Goal: Answer question/provide support: Answer question/provide support

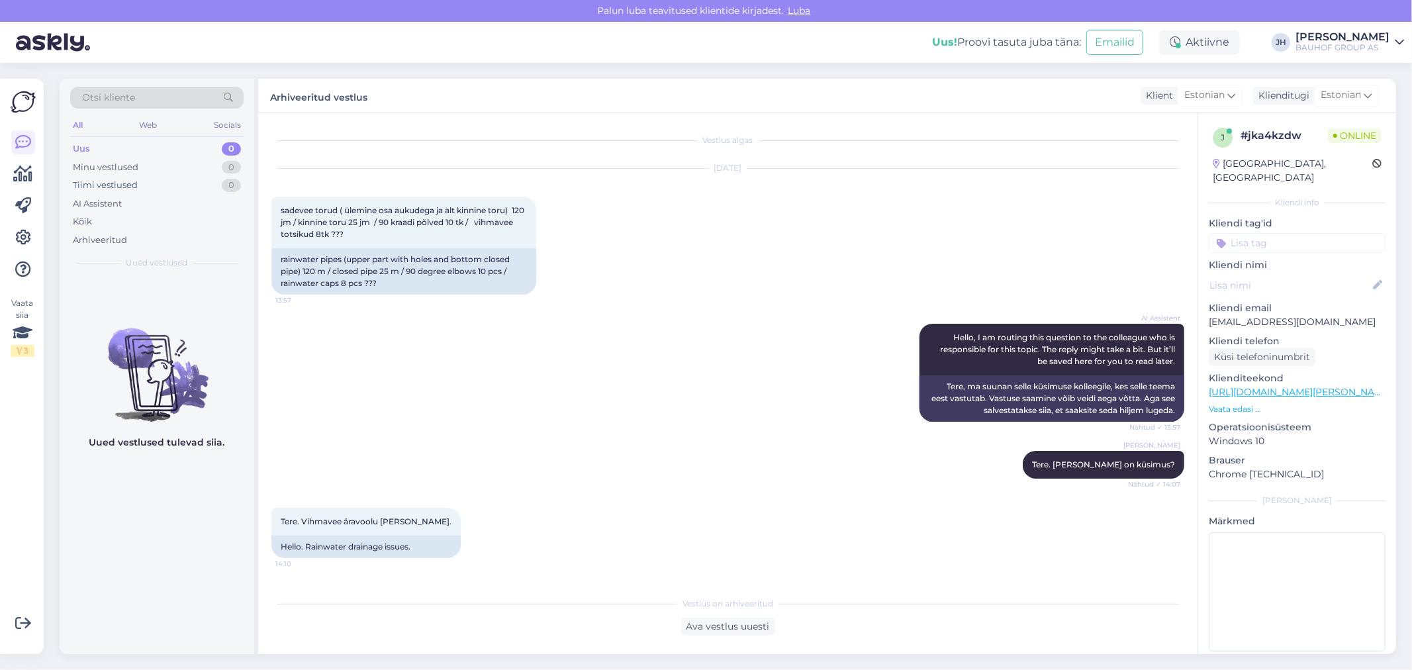
scroll to position [363, 0]
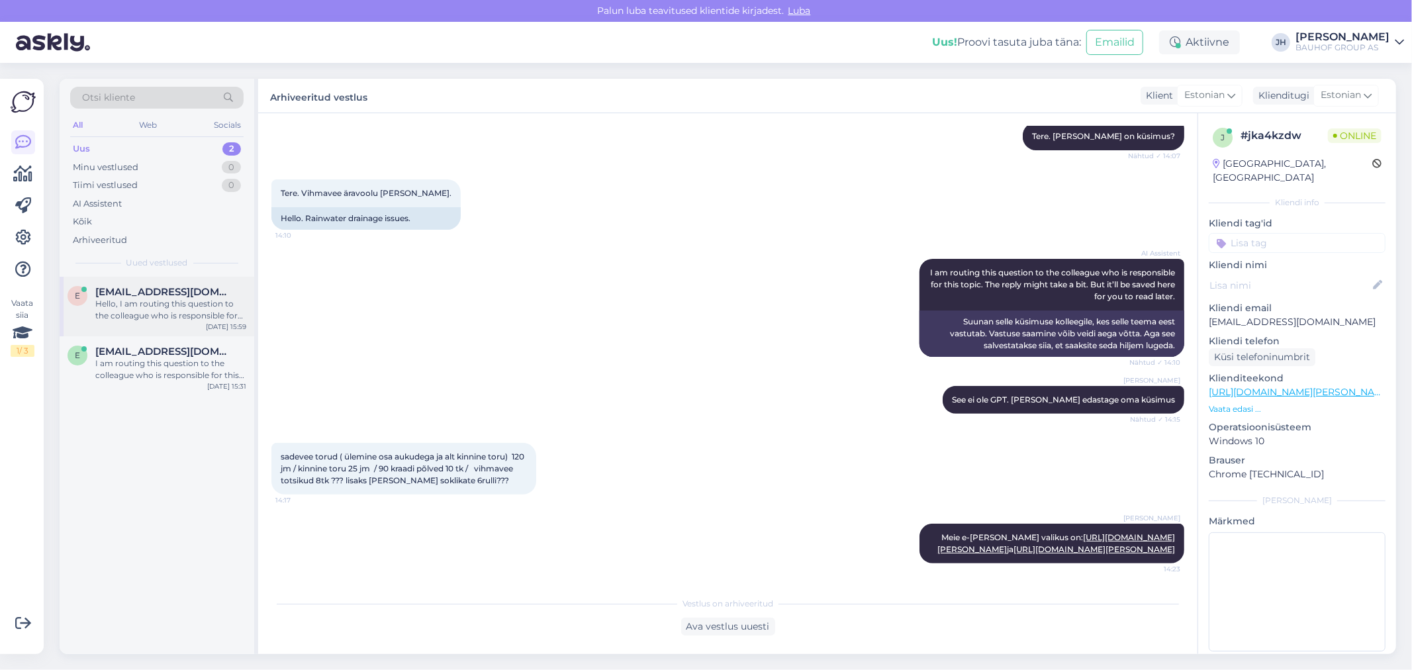
click at [147, 298] on div "Hello, I am routing this question to the colleague who is responsible for this …" at bounding box center [170, 310] width 151 height 24
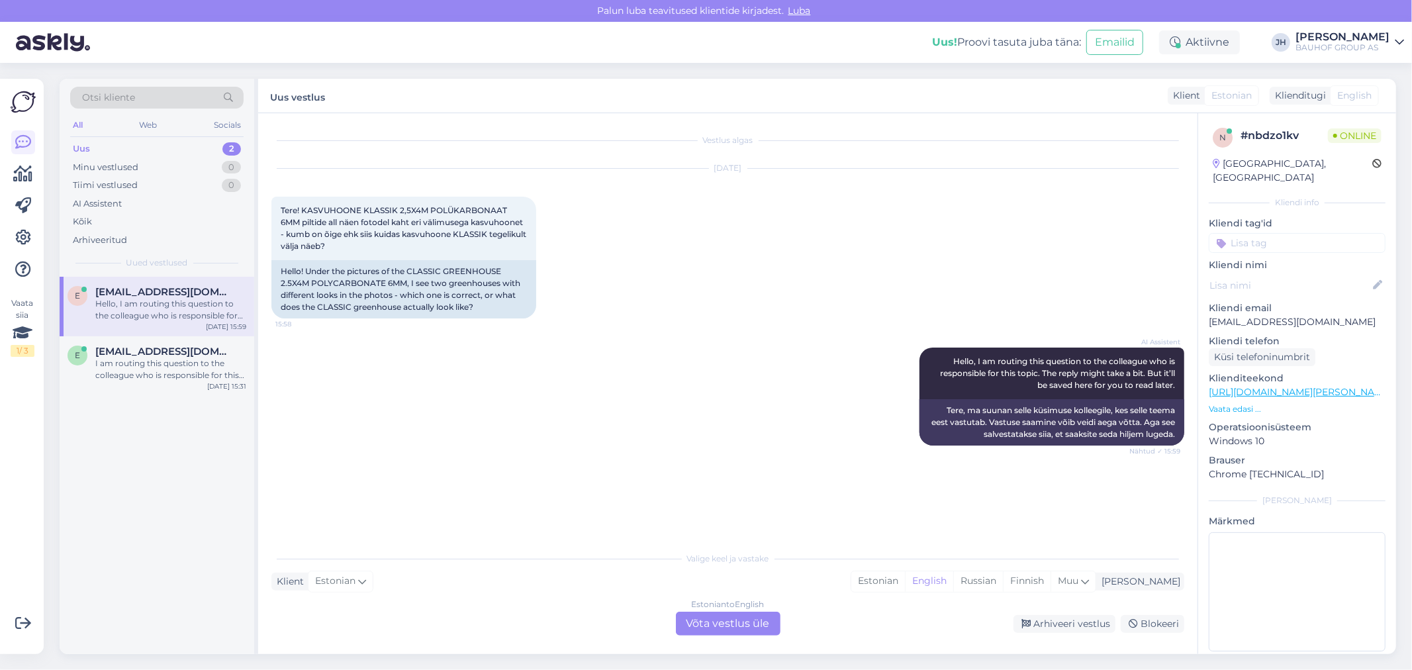
scroll to position [0, 0]
drag, startPoint x: 506, startPoint y: 207, endPoint x: 302, endPoint y: 203, distance: 203.2
click at [302, 203] on div "Tere! KASVUHOONE KLASSIK 2,5X4M POLÜKARBONAAT 6MM piltide all näen fotodel kaht…" at bounding box center [403, 229] width 265 height 64
copy span "KASVUHOONE KLASSIK 2,5X4M POLÜKARBONAAT"
click at [722, 618] on div "Estonian to English Võta vestlus üle" at bounding box center [728, 624] width 105 height 24
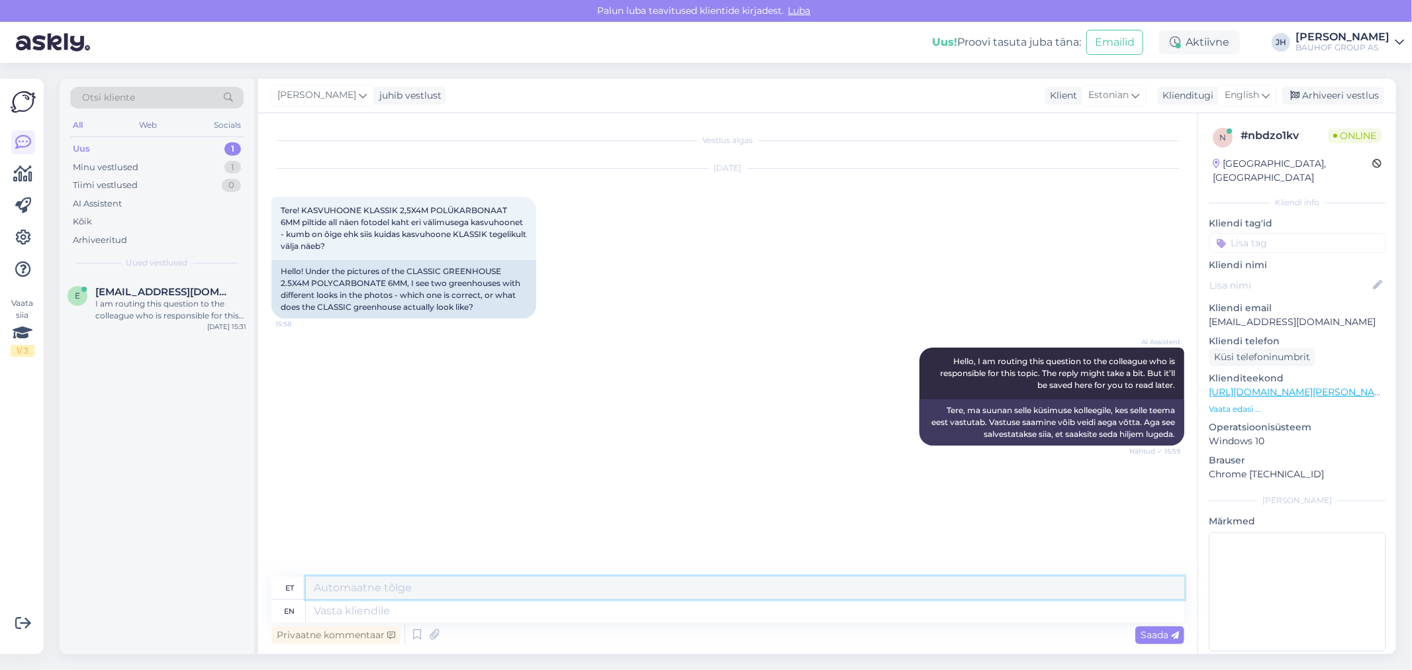
click at [365, 584] on textarea at bounding box center [745, 587] width 878 height 23
type textarea "Tere."
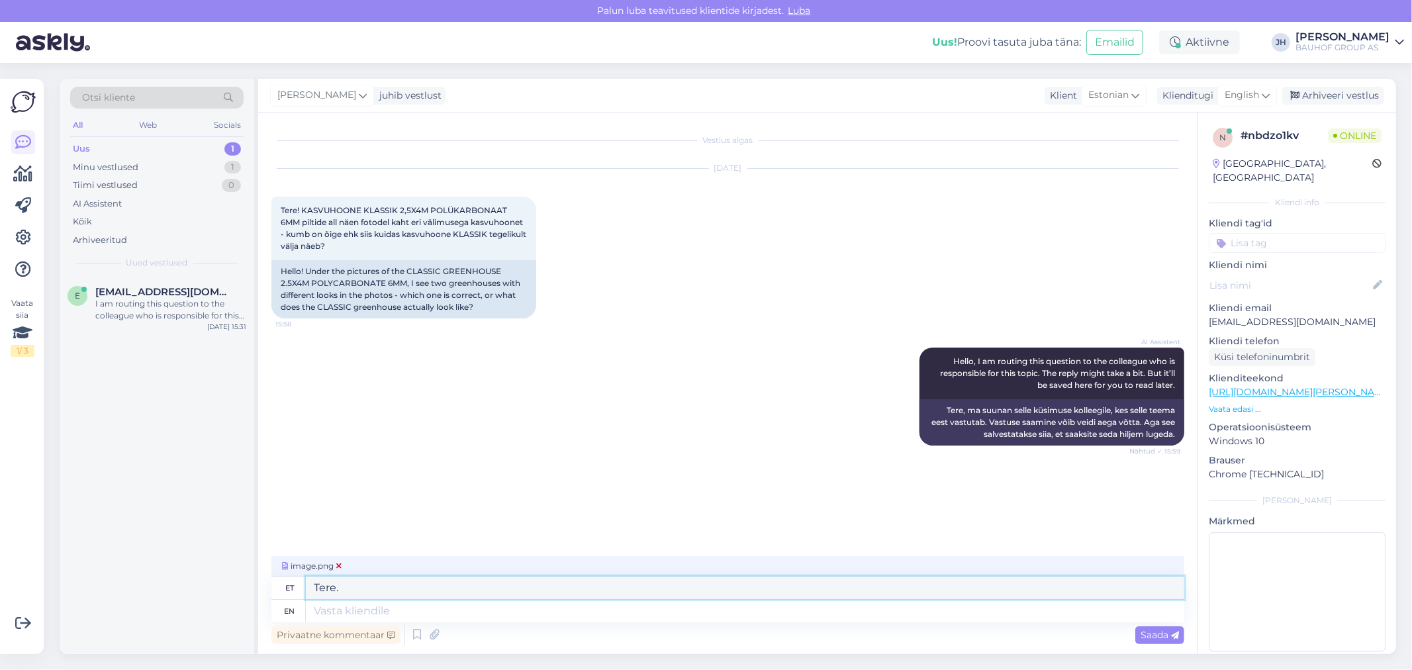
drag, startPoint x: 371, startPoint y: 591, endPoint x: 286, endPoint y: 568, distance: 88.5
click at [292, 579] on div "et Tere." at bounding box center [727, 587] width 913 height 23
click at [1269, 91] on icon at bounding box center [1265, 95] width 8 height 15
click at [1198, 313] on link "Estonian" at bounding box center [1217, 323] width 146 height 21
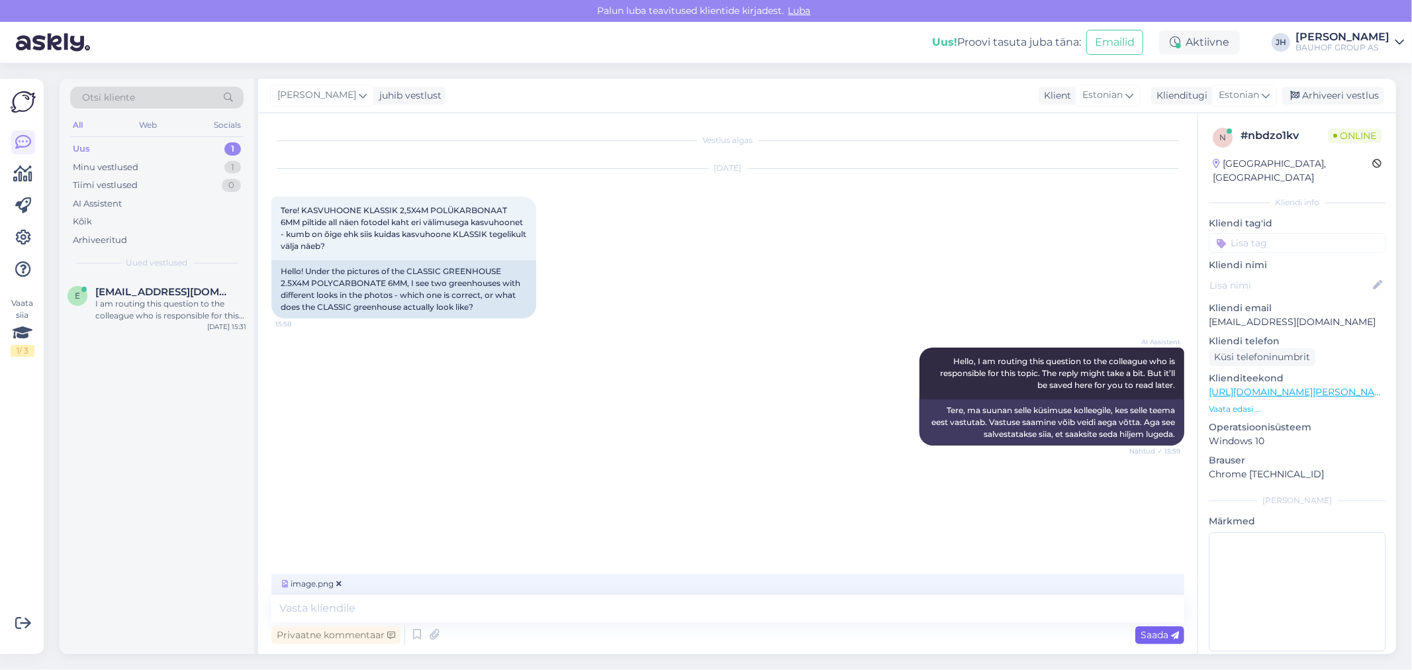
click at [1154, 634] on span "Saada" at bounding box center [1159, 635] width 38 height 12
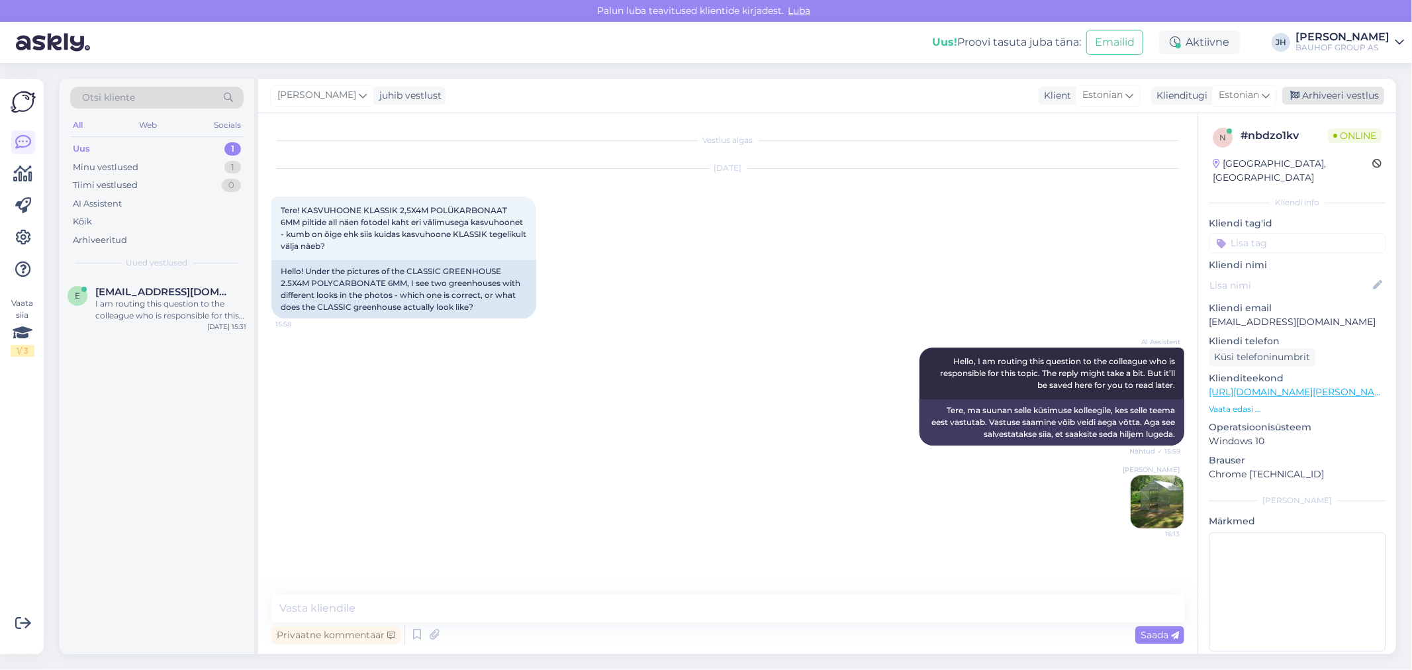
click at [1336, 94] on div "Arhiveeri vestlus" at bounding box center [1333, 96] width 102 height 18
click at [179, 300] on div "I am routing this question to the colleague who is responsible for this topic. …" at bounding box center [170, 310] width 151 height 24
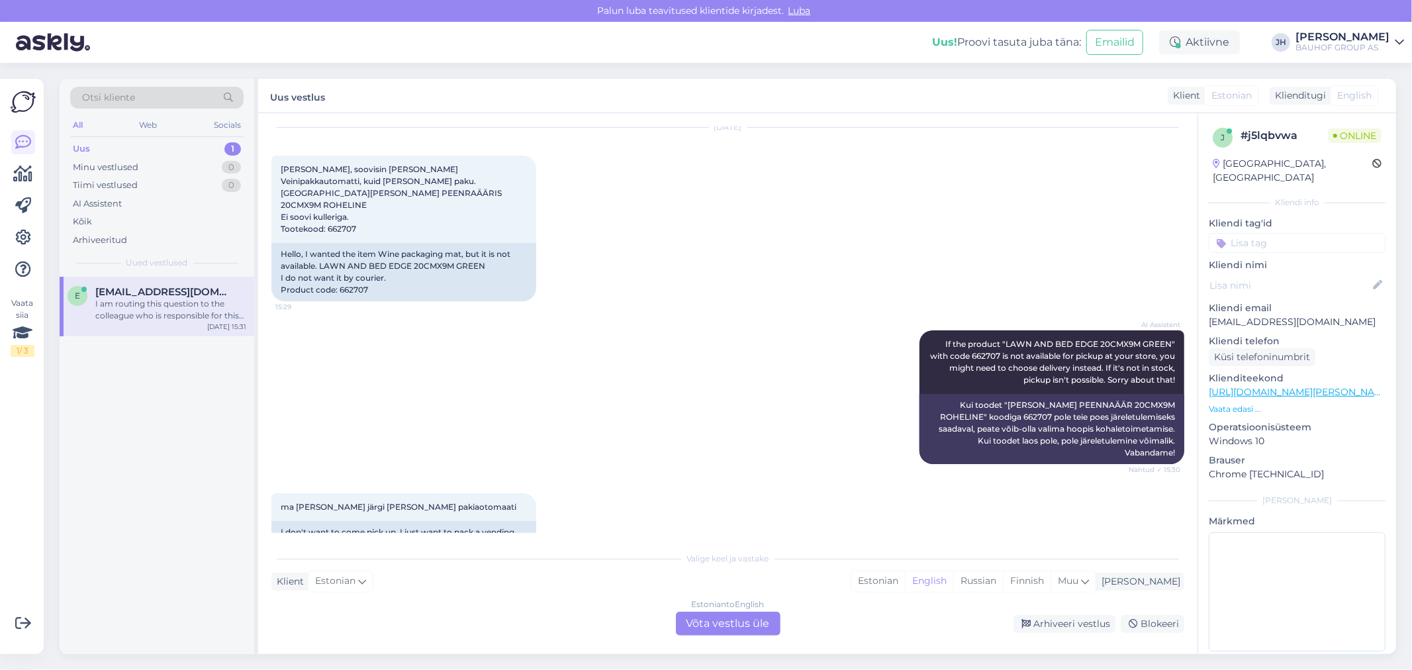
scroll to position [30, 0]
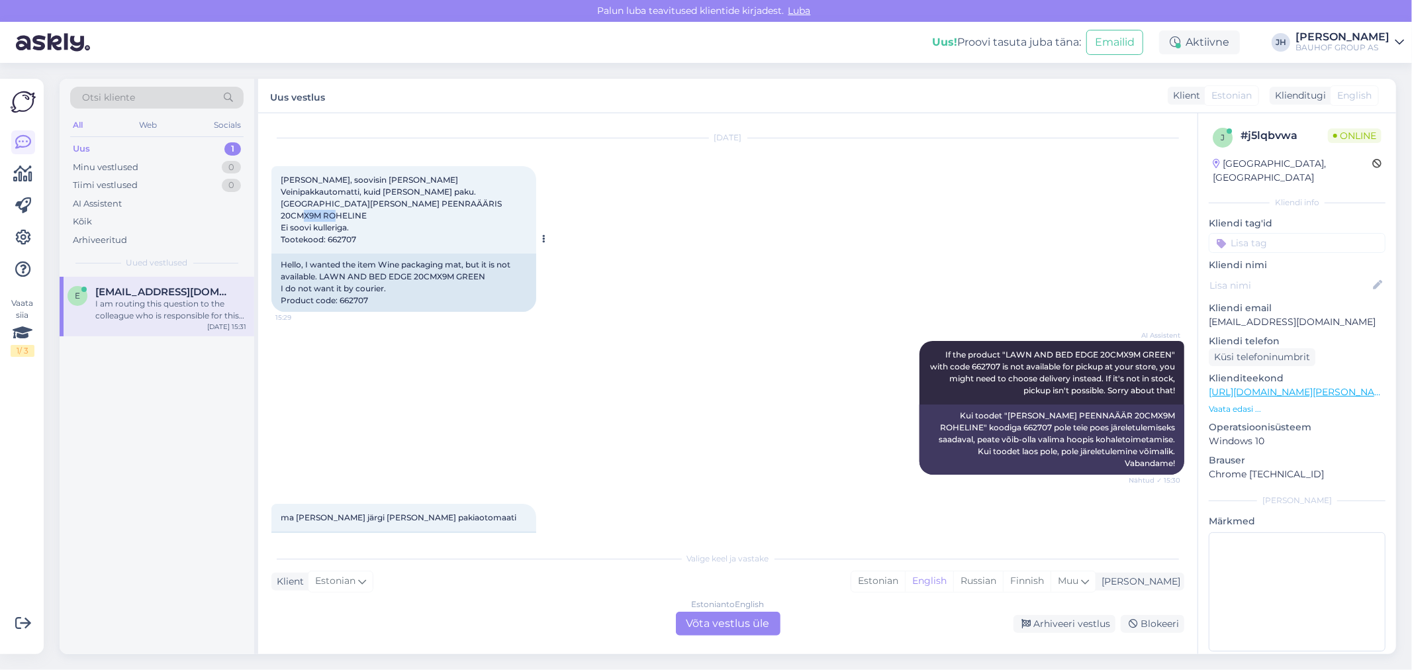
drag, startPoint x: 356, startPoint y: 214, endPoint x: 328, endPoint y: 213, distance: 27.8
click at [328, 213] on div "[PERSON_NAME], soovisin [PERSON_NAME] Veinipakkautomatti, kuid [PERSON_NAME] pa…" at bounding box center [403, 209] width 265 height 87
copy span "662707"
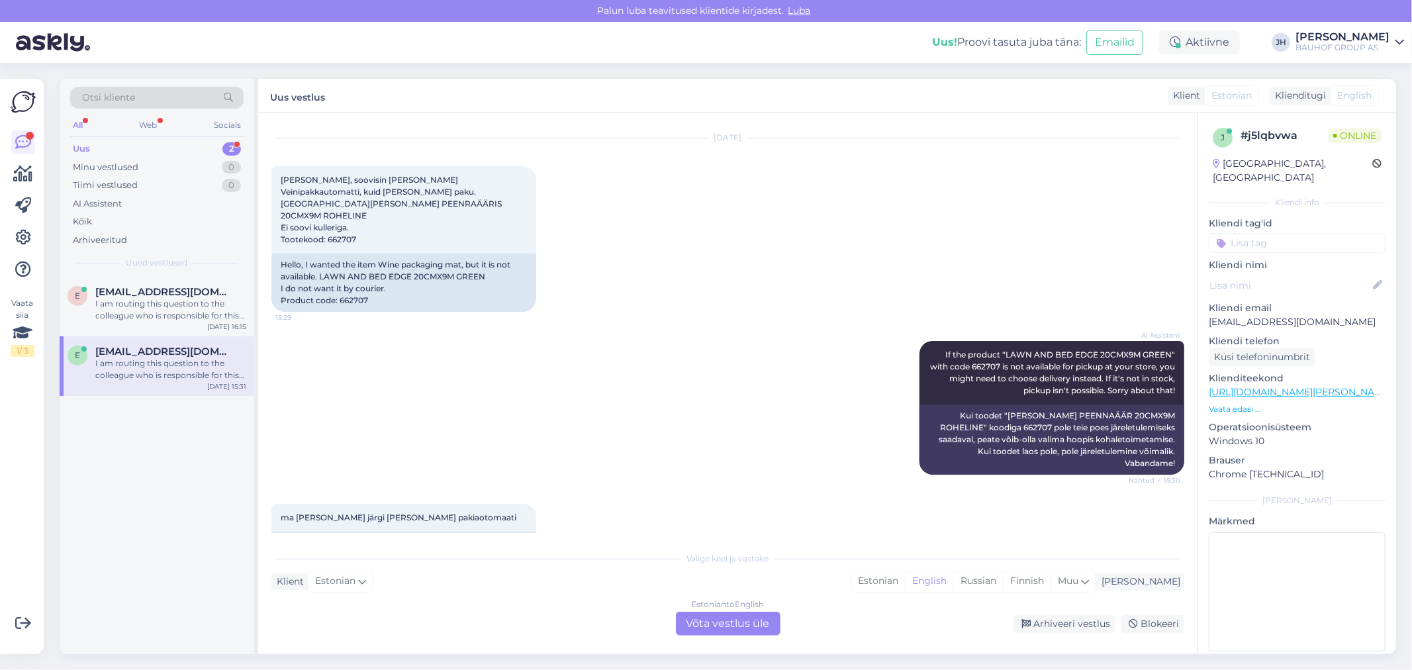
click at [742, 617] on div "Estonian to English Võta vestlus üle" at bounding box center [728, 624] width 105 height 24
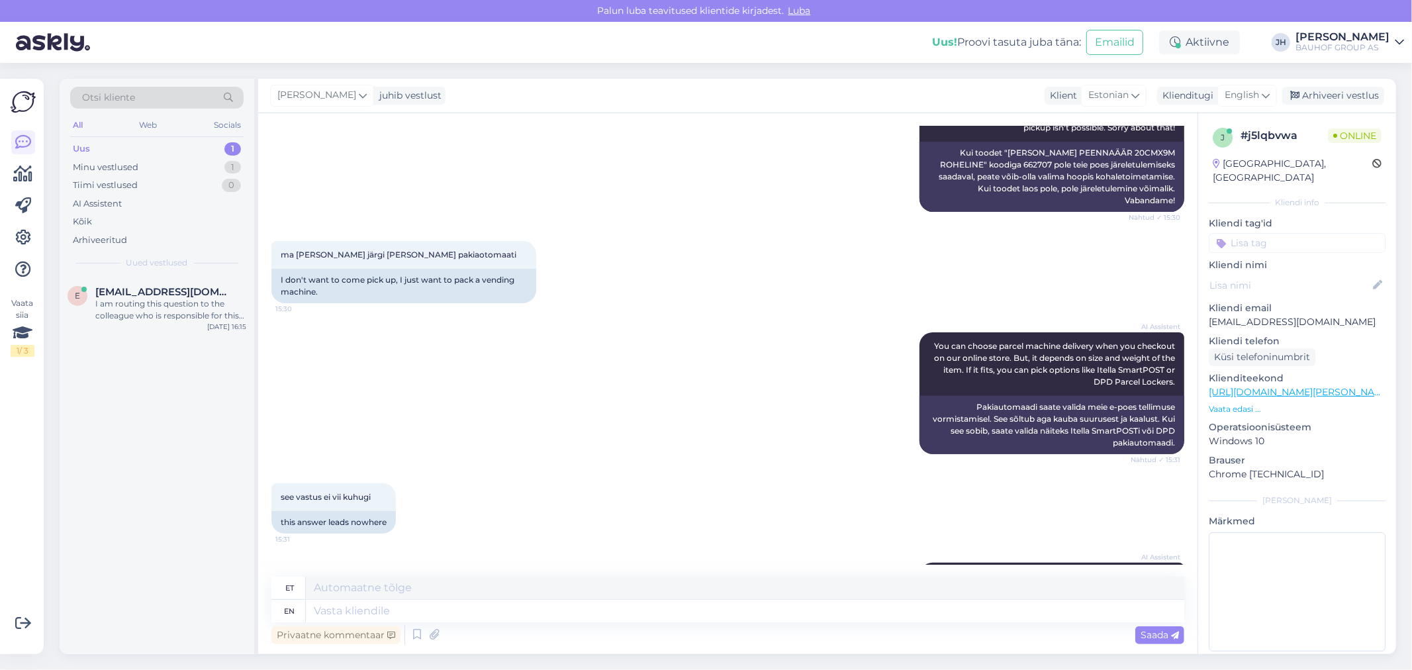
scroll to position [367, 0]
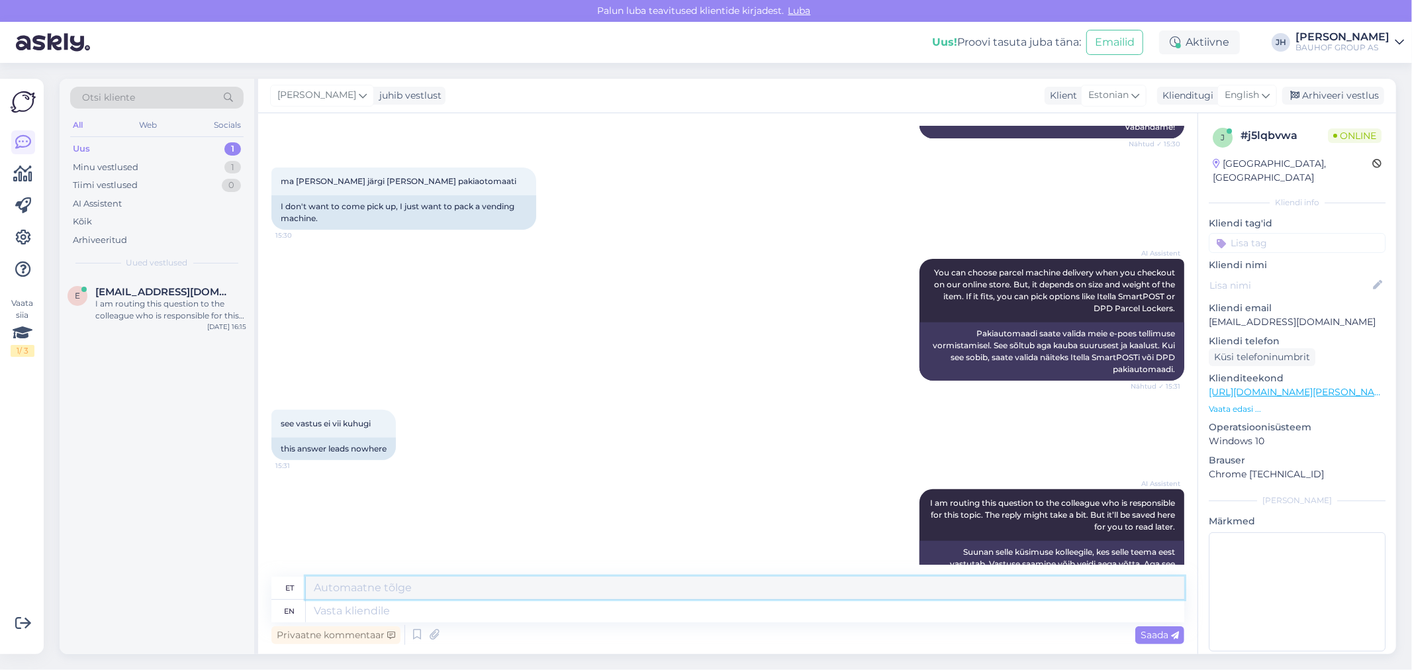
click at [336, 592] on textarea at bounding box center [745, 587] width 878 height 23
drag, startPoint x: 887, startPoint y: 592, endPoint x: 119, endPoint y: 594, distance: 767.7
click at [119, 594] on div "Otsi kliente All Web Socials Uus 1 Minu vestlused 1 Tiimi vestlused 0 AI Assist…" at bounding box center [728, 366] width 1336 height 575
click at [888, 592] on textarea "Kohe kontrollime. Vabandust vastame Teile esimesel võimalusel. Tegelikult peaks…" at bounding box center [745, 587] width 878 height 23
drag, startPoint x: 887, startPoint y: 590, endPoint x: 257, endPoint y: 560, distance: 630.8
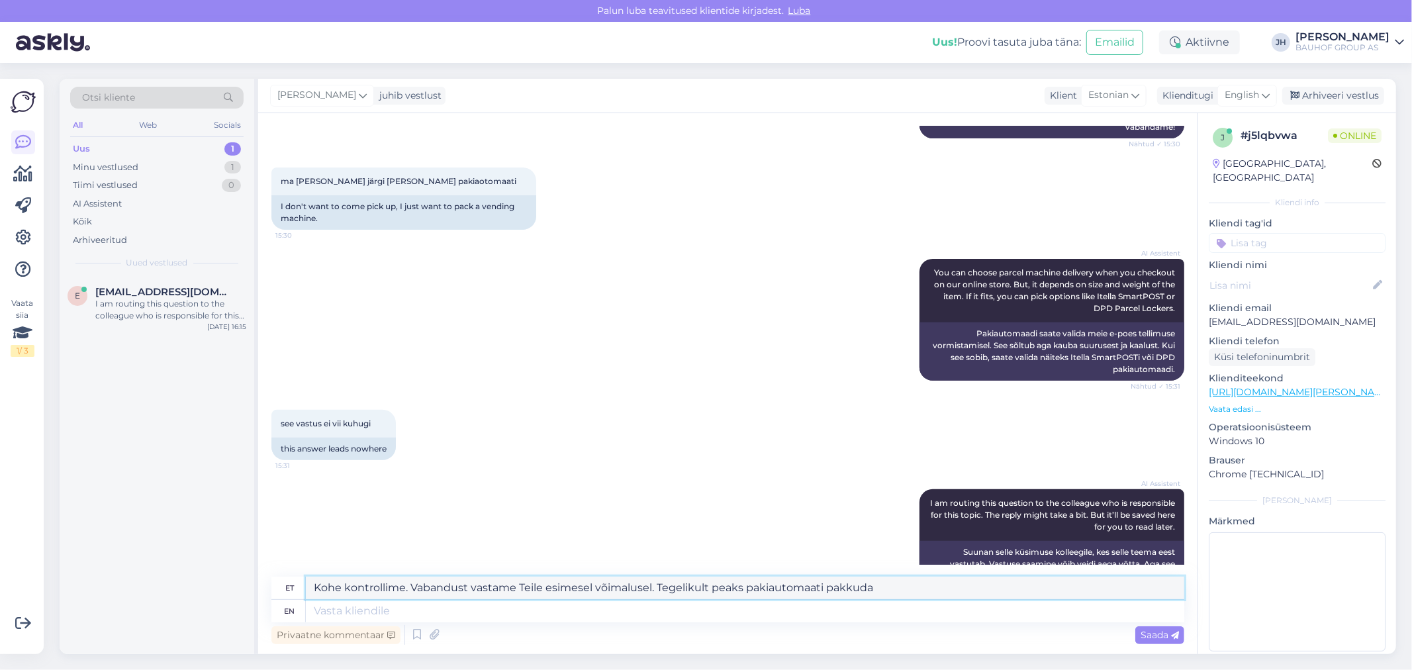
click at [258, 560] on div "Vestlus algas [DATE] Tere, soovisin [PERSON_NAME] Veinipakkautomatti, kuid [PER…" at bounding box center [727, 383] width 939 height 541
paste textarea "ja vastame Teile esimesel võimalusel. Tegelikult oleks õigem pakkuda pakiautoma…"
drag, startPoint x: 725, startPoint y: 585, endPoint x: 686, endPoint y: 583, distance: 39.1
click at [686, 583] on textarea "Kohe kontrollime ja vastame Teile esimesel võimalusel. Tegelikult oleks õigem p…" at bounding box center [745, 587] width 878 height 23
drag, startPoint x: 871, startPoint y: 585, endPoint x: 606, endPoint y: 578, distance: 265.5
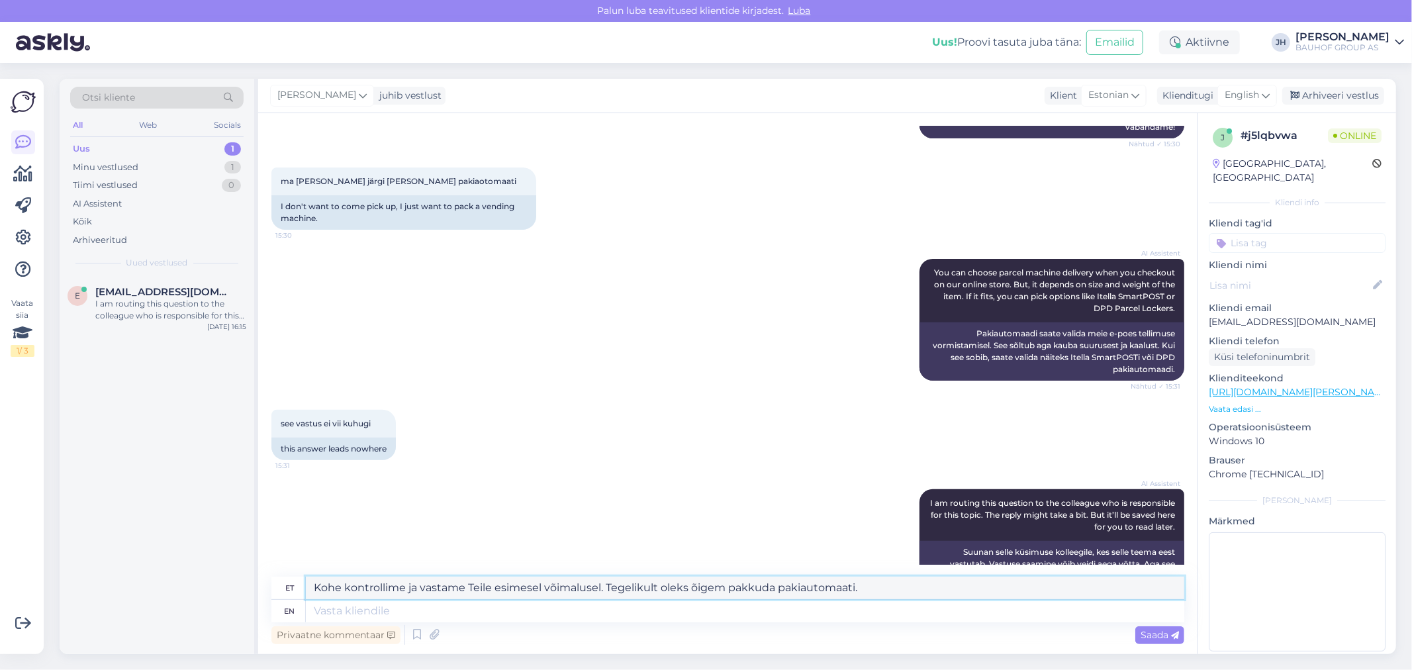
click at [606, 578] on textarea "Kohe kontrollime ja vastame Teile esimesel võimalusel. Tegelikult oleks õigem p…" at bounding box center [745, 587] width 878 height 23
type textarea "Kohe kontrollime ja vastame Teile esimesel võimalusel."
